Goal: Transaction & Acquisition: Download file/media

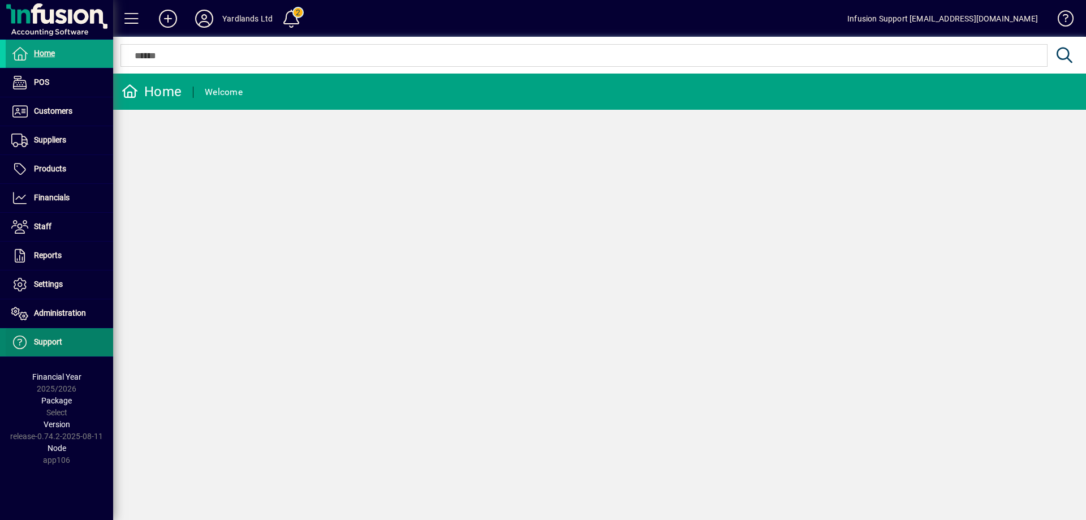
click at [51, 341] on span "Support" at bounding box center [48, 341] width 28 height 9
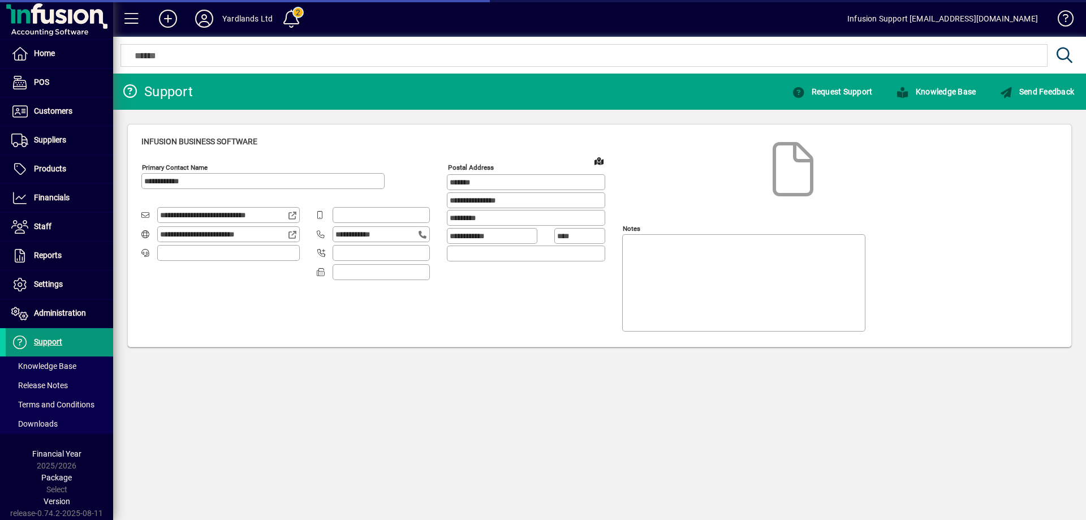
type input "**********"
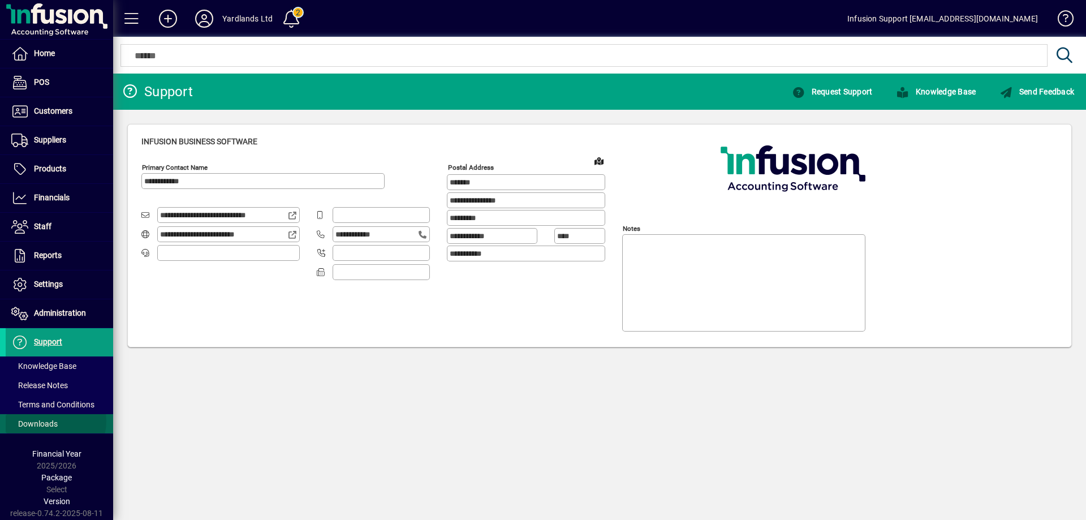
click at [52, 421] on span "Downloads" at bounding box center [34, 423] width 46 height 9
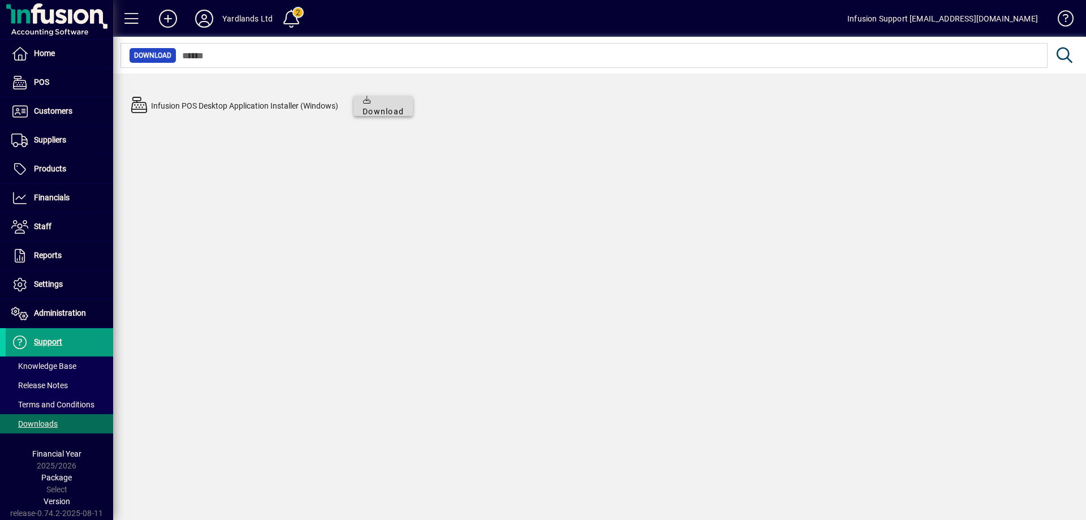
click at [368, 111] on span "Download" at bounding box center [382, 106] width 41 height 24
